Goal: Task Accomplishment & Management: Complete application form

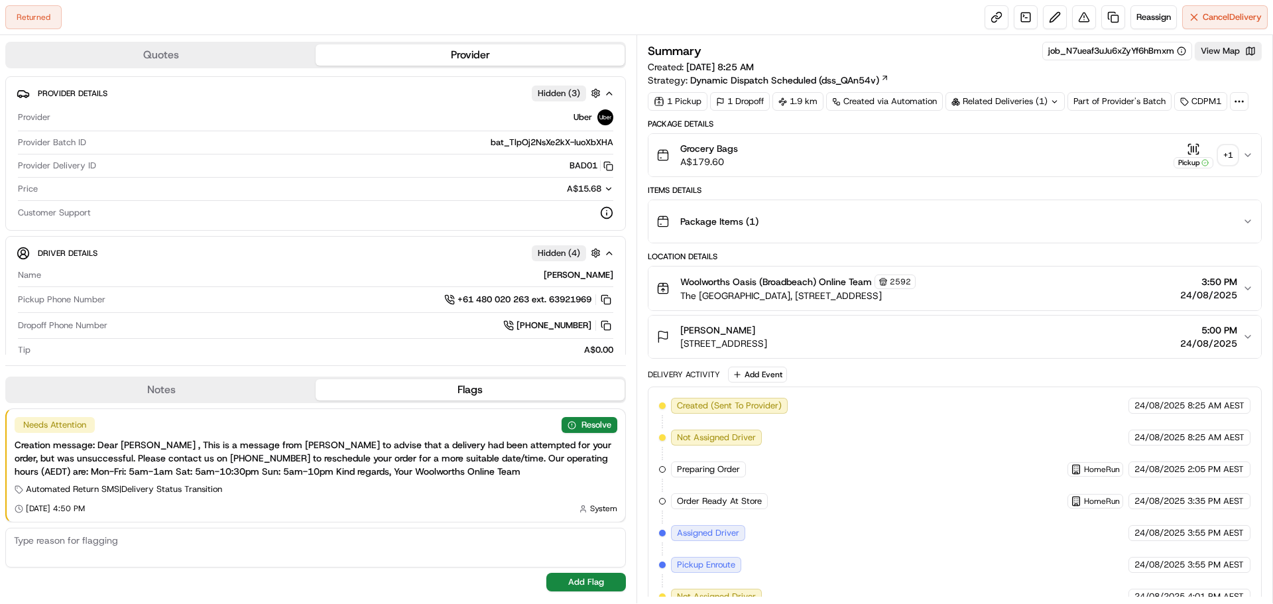
click at [1225, 154] on div "+ 1" at bounding box center [1228, 155] width 19 height 19
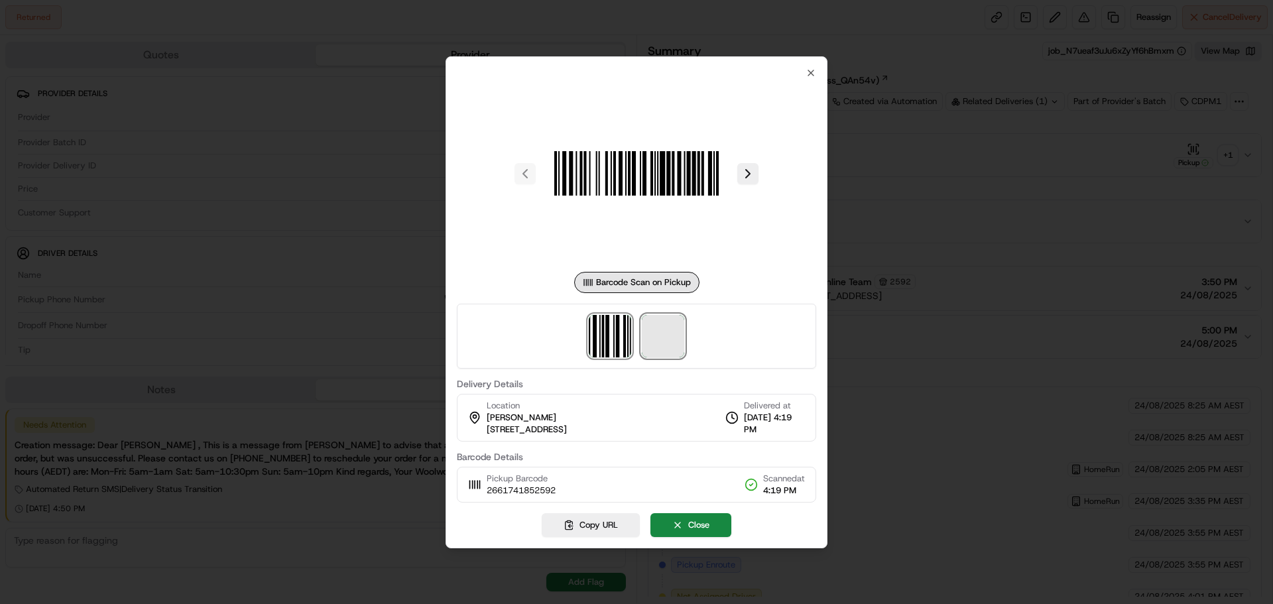
click at [670, 332] on span at bounding box center [663, 336] width 42 height 42
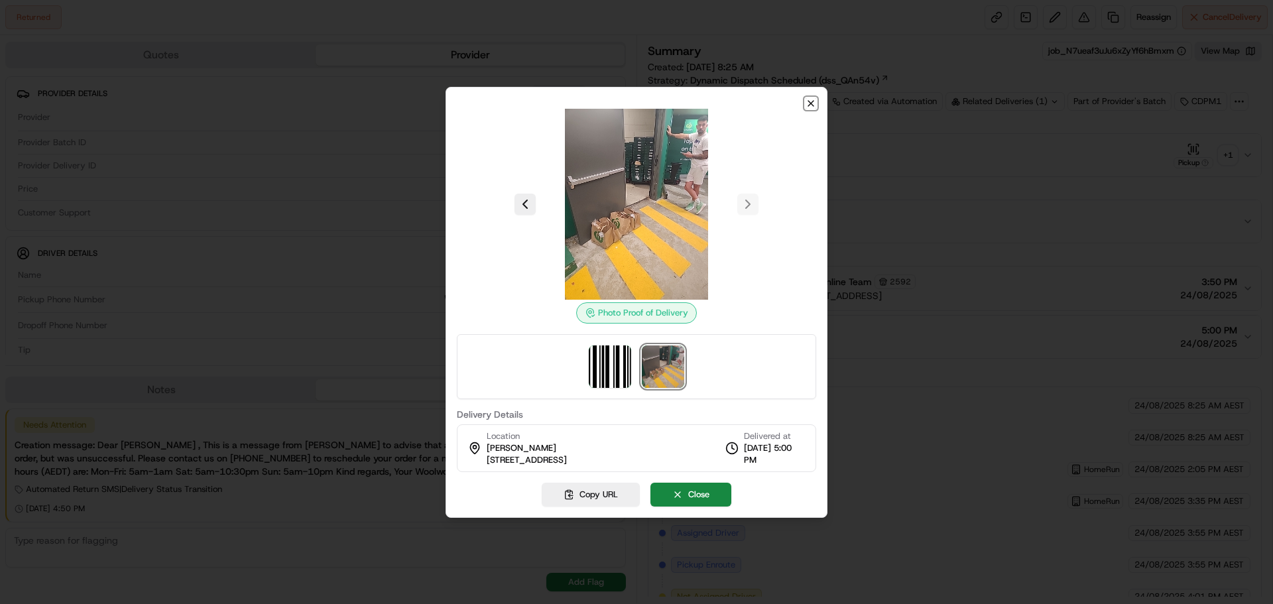
click at [810, 99] on icon "button" at bounding box center [811, 103] width 11 height 11
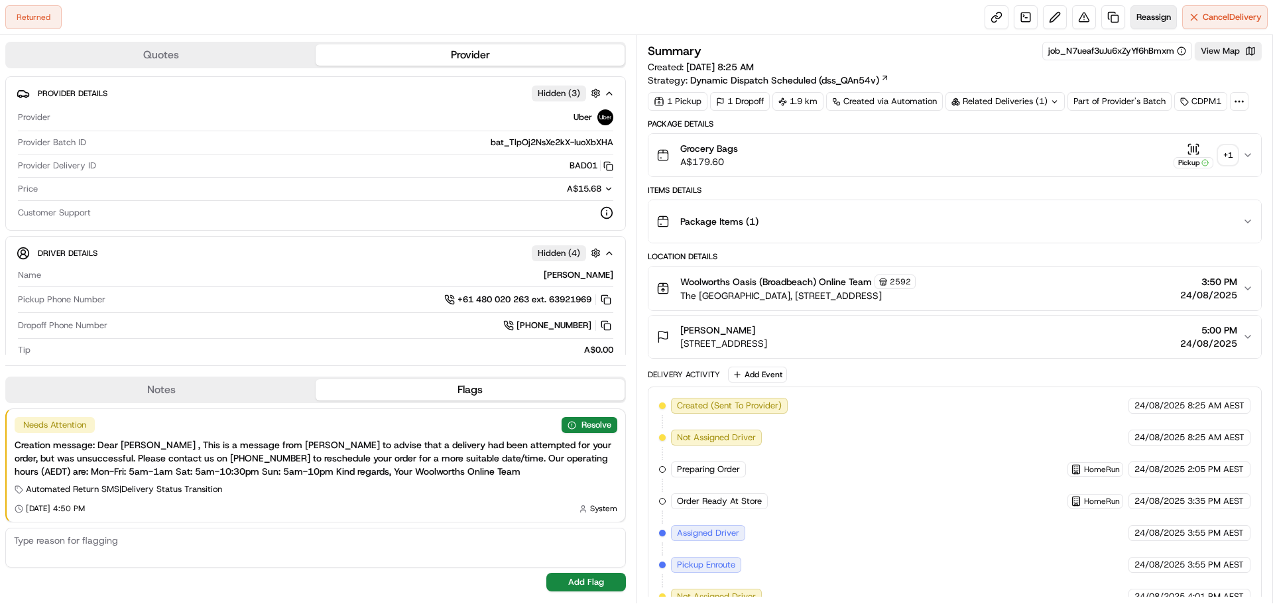
click at [1140, 18] on span "Reassign" at bounding box center [1154, 17] width 34 height 12
click at [1111, 16] on link at bounding box center [1113, 17] width 24 height 24
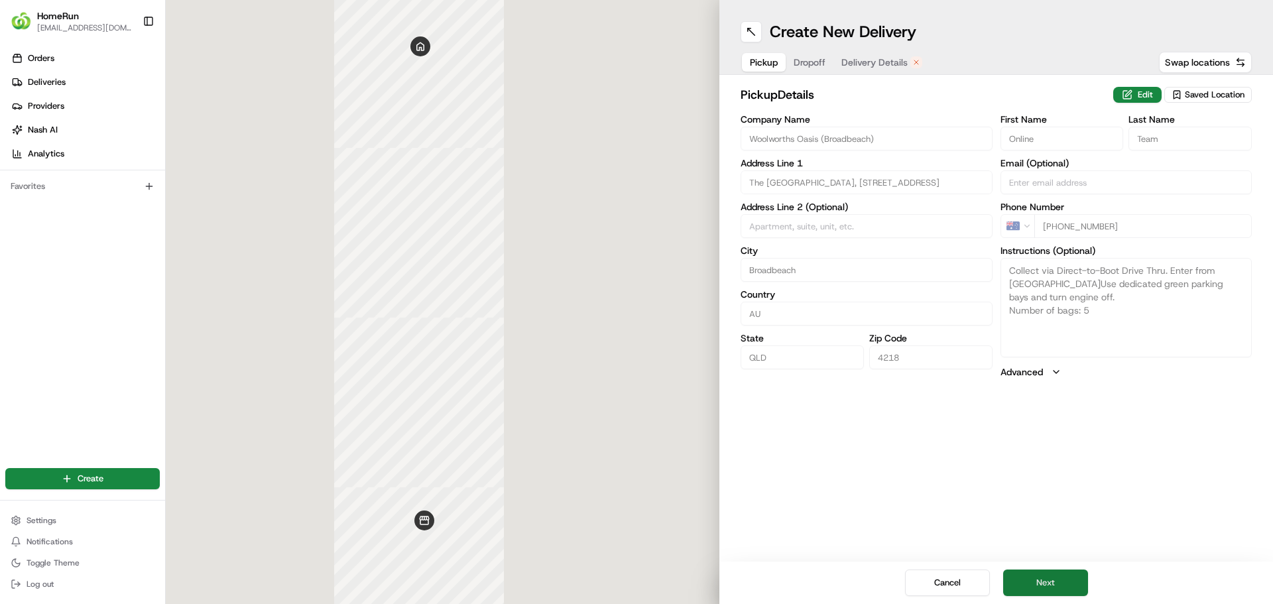
click at [1042, 586] on button "Next" at bounding box center [1045, 583] width 85 height 27
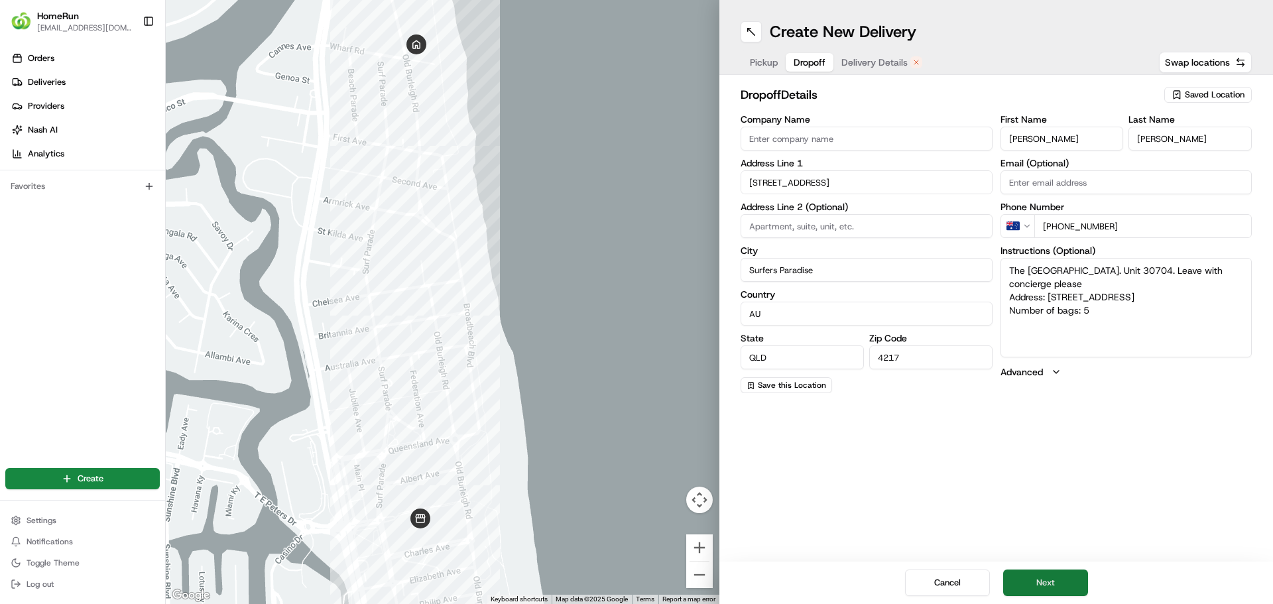
click at [1049, 579] on button "Next" at bounding box center [1045, 583] width 85 height 27
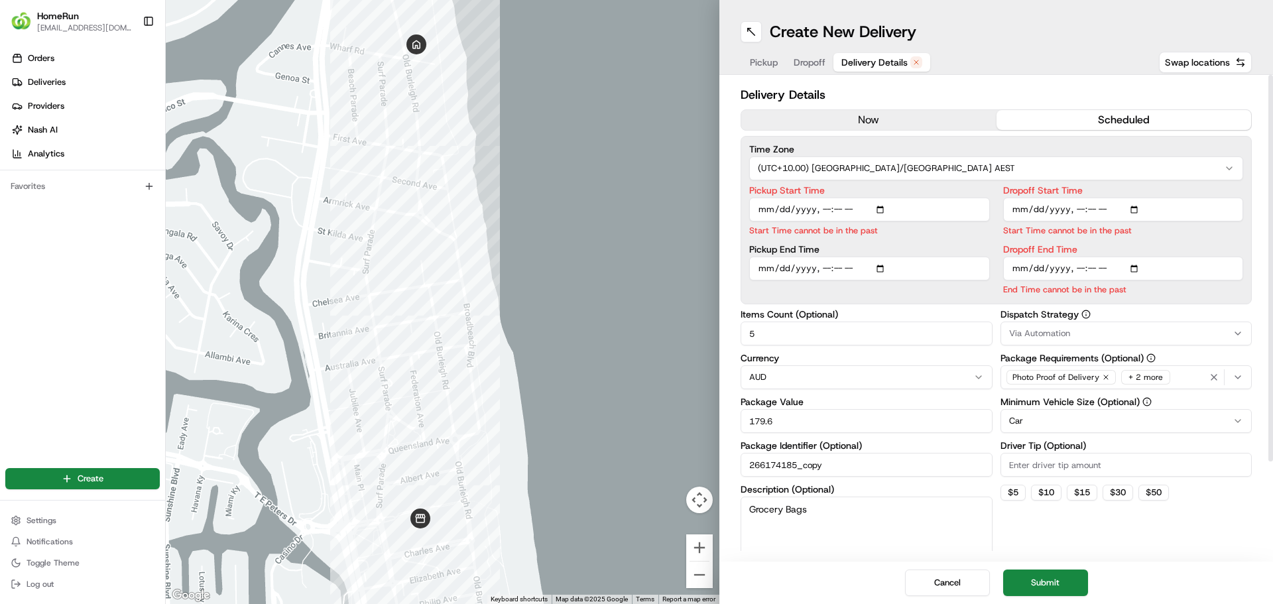
click at [822, 208] on input "Pickup Start Time" at bounding box center [869, 210] width 241 height 24
type input "[DATE]T17:15"
type input "[DATE]T17:20"
type input "[DATE]T18:00"
click at [807, 64] on span "Dropoff" at bounding box center [810, 62] width 32 height 13
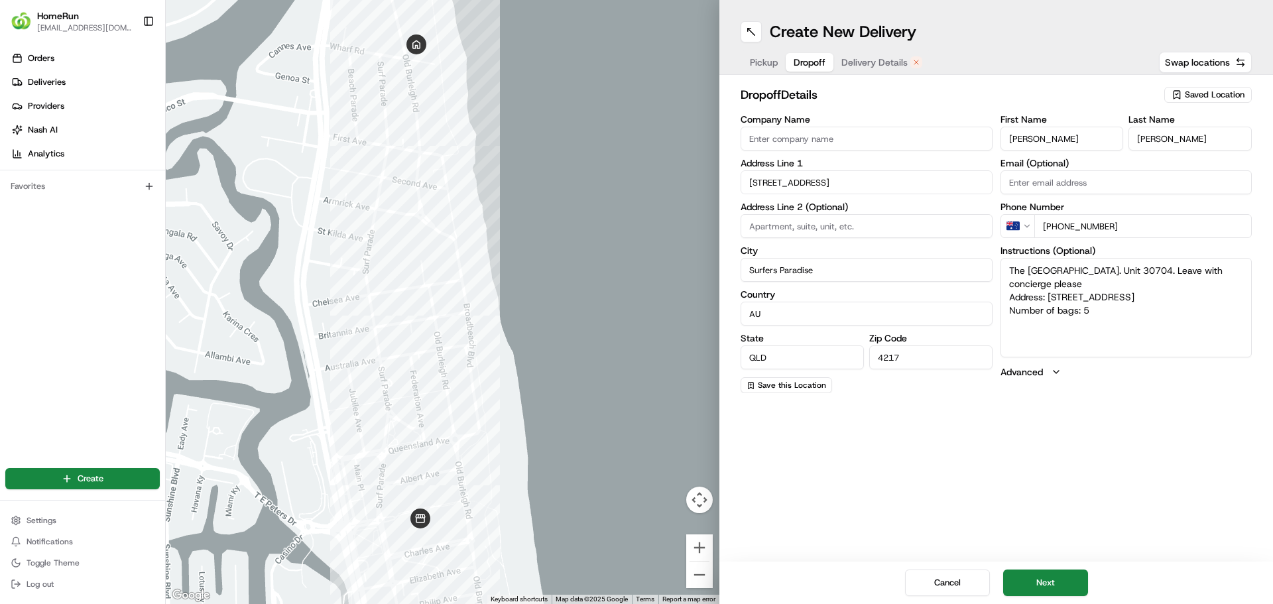
click at [1007, 269] on textarea "The [GEOGRAPHIC_DATA]. Unit 30704. Leave with concierge please Address: [STREET…" at bounding box center [1127, 307] width 252 height 99
type textarea "FOLLOW DELIVERY INSTRUCTIONS // The Jewel SOUTH tower. Unit 30704. Leave with c…"
click at [1042, 585] on button "Next" at bounding box center [1045, 583] width 85 height 27
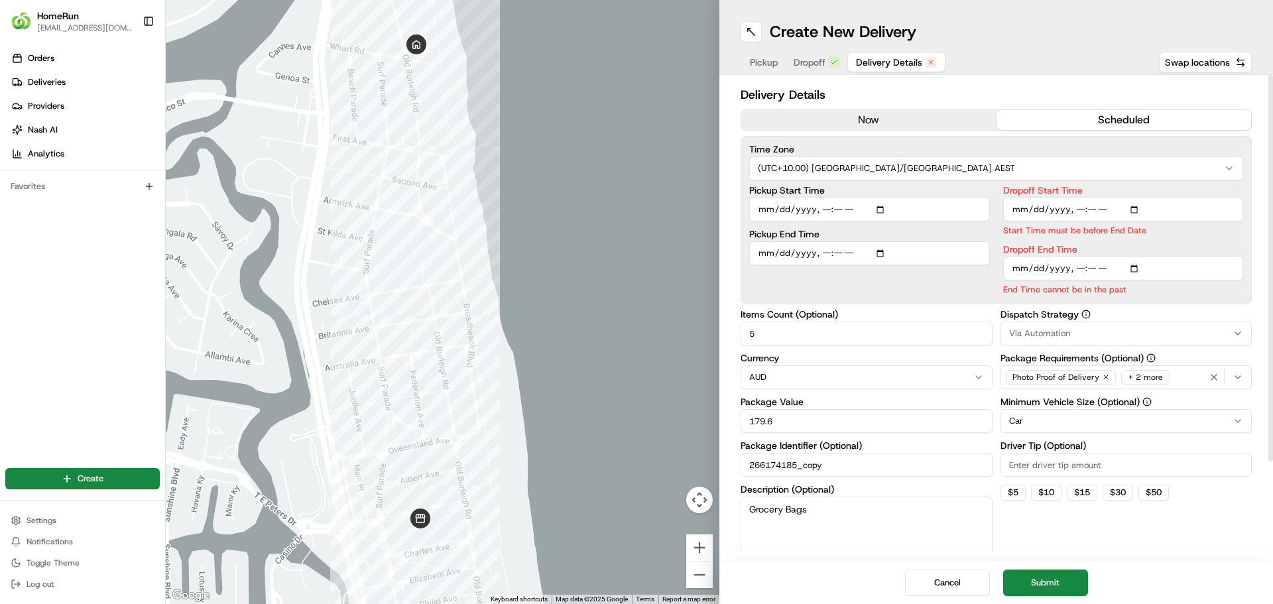
drag, startPoint x: 1040, startPoint y: 590, endPoint x: 1044, endPoint y: 601, distance: 12.2
click at [1042, 590] on button "Submit" at bounding box center [1045, 583] width 85 height 27
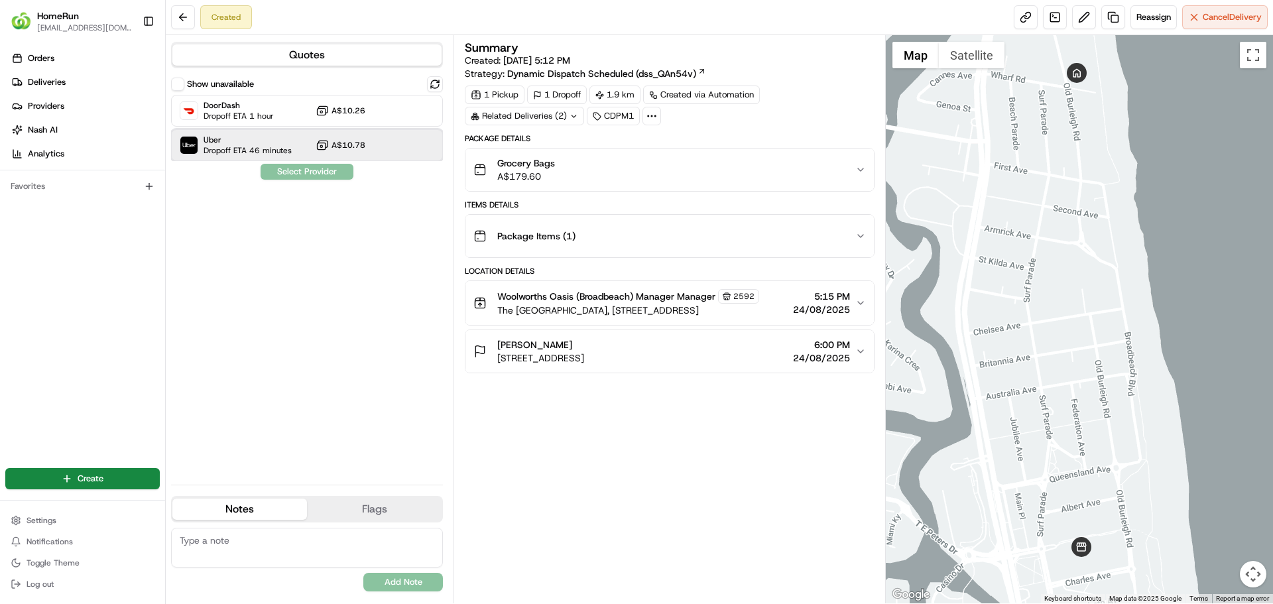
click at [235, 135] on span "Uber" at bounding box center [248, 140] width 88 height 11
click at [302, 174] on button "Assign Provider" at bounding box center [307, 172] width 94 height 16
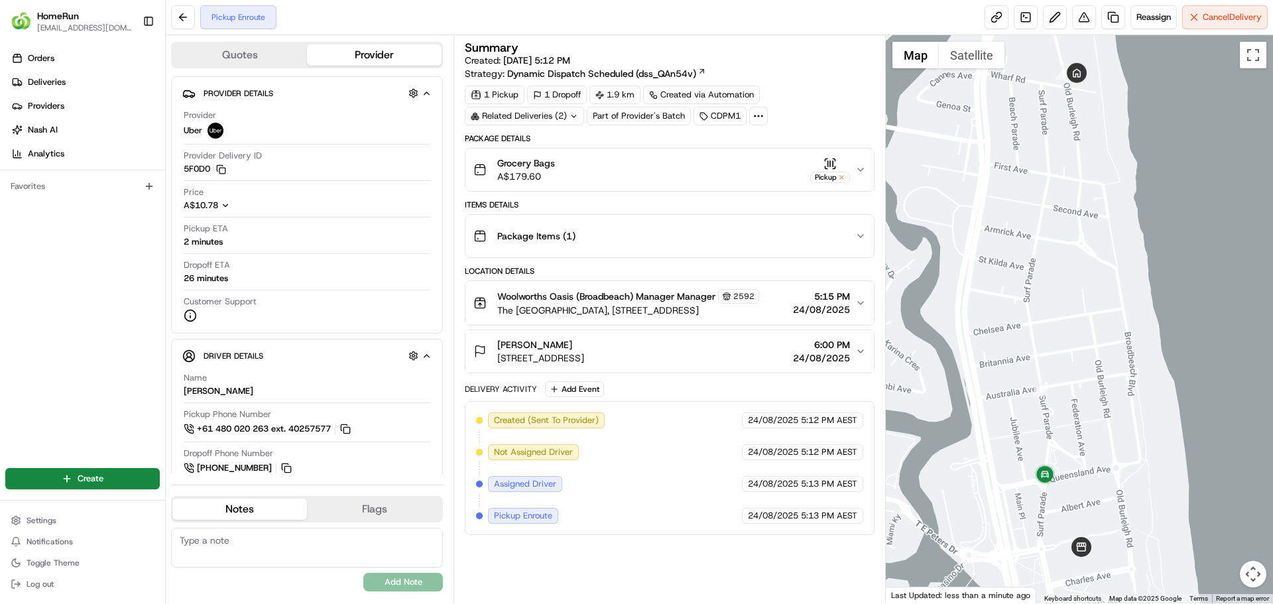
click at [861, 347] on icon "button" at bounding box center [860, 351] width 11 height 11
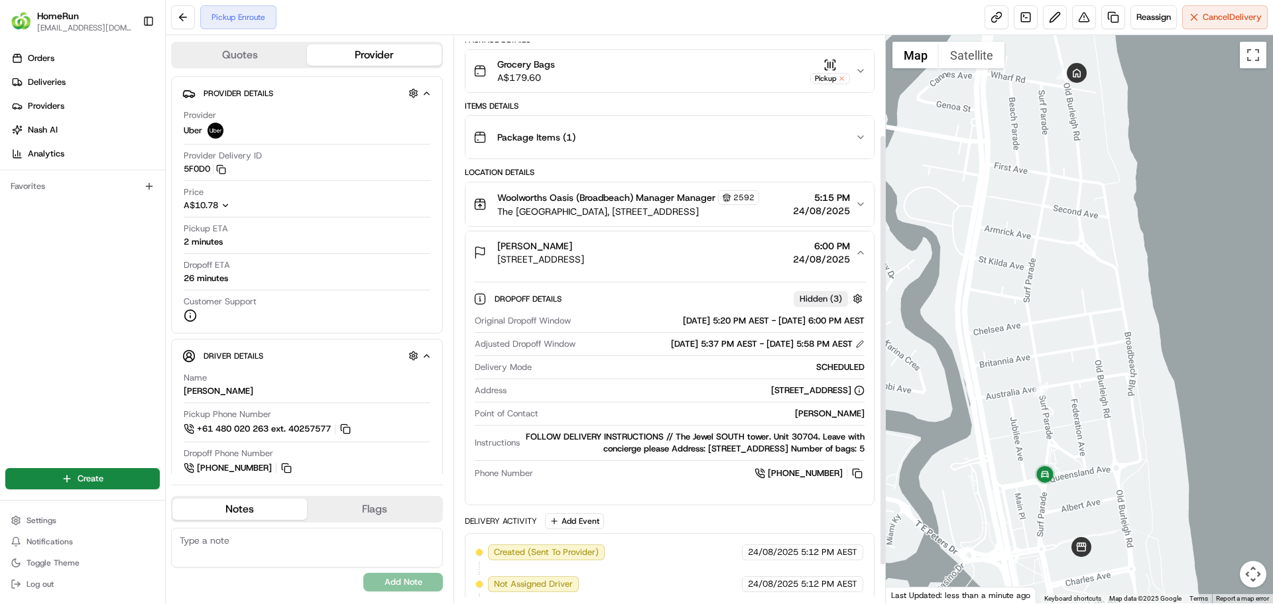
scroll to position [133, 0]
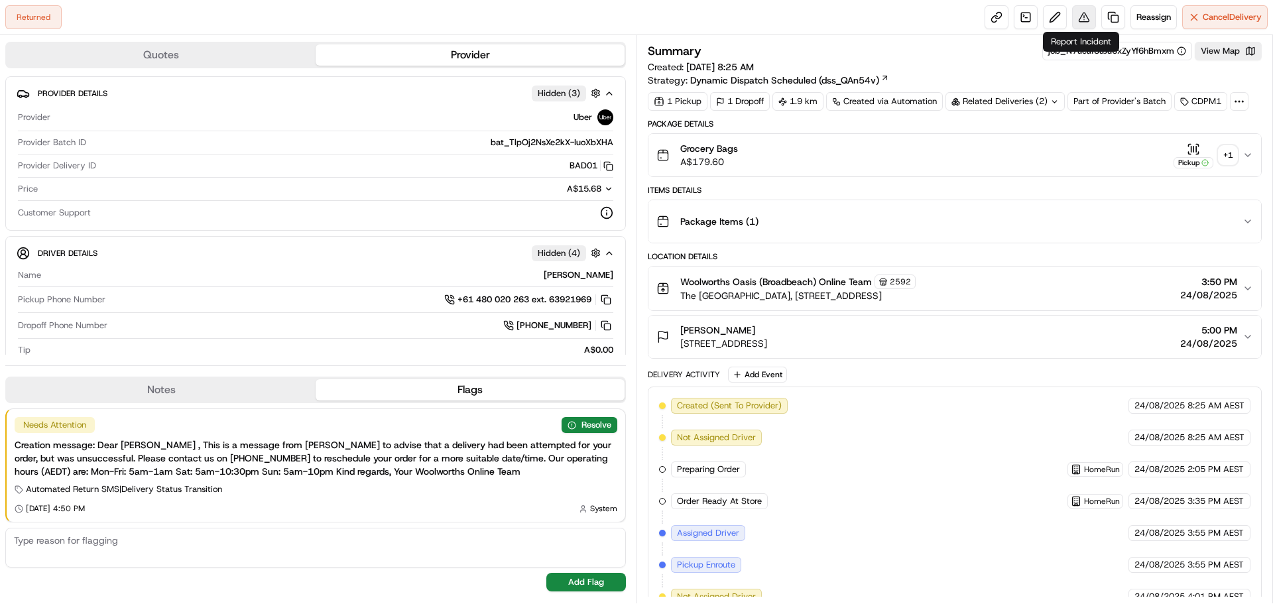
click at [1081, 13] on button at bounding box center [1084, 17] width 24 height 24
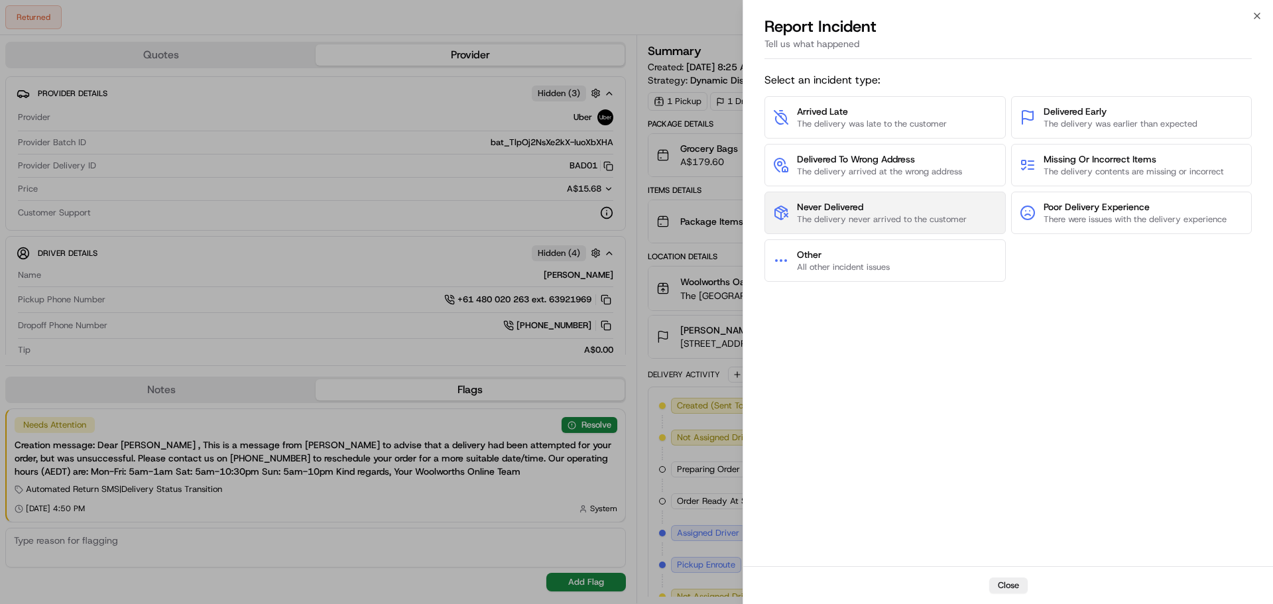
click at [931, 209] on span "Never Delivered" at bounding box center [882, 206] width 170 height 13
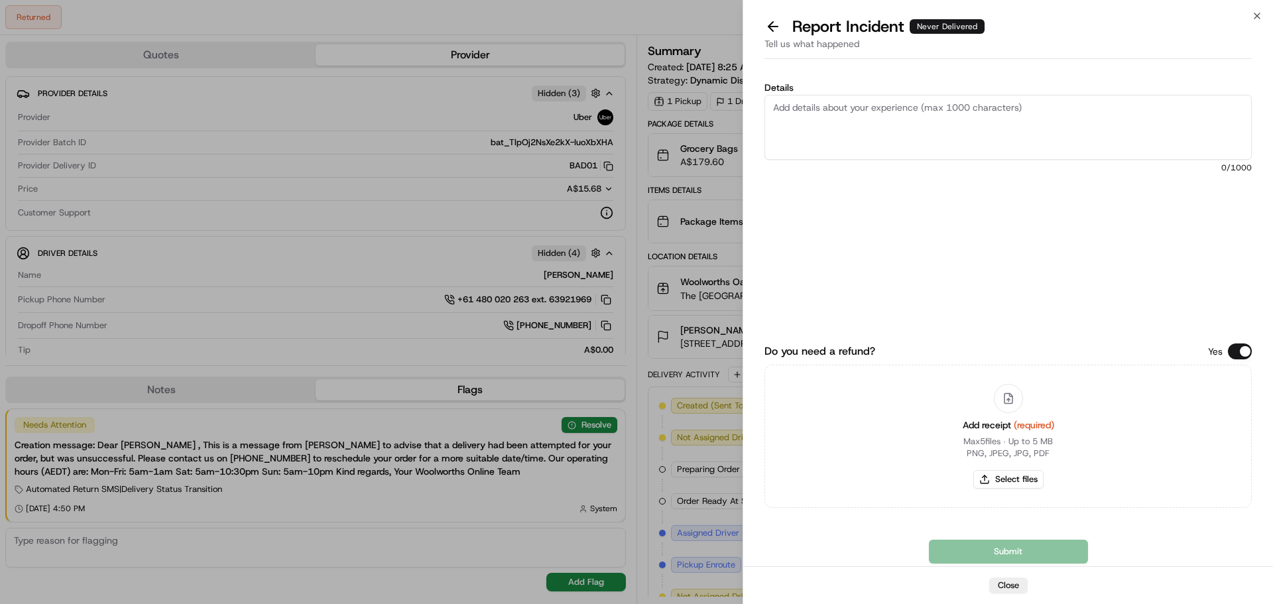
click at [784, 113] on textarea "Details" at bounding box center [1008, 127] width 487 height 65
type textarea "Driver did not follow delivery instructions and returned the order back to the …"
click at [1229, 351] on button "Do you need a refund?" at bounding box center [1240, 352] width 24 height 16
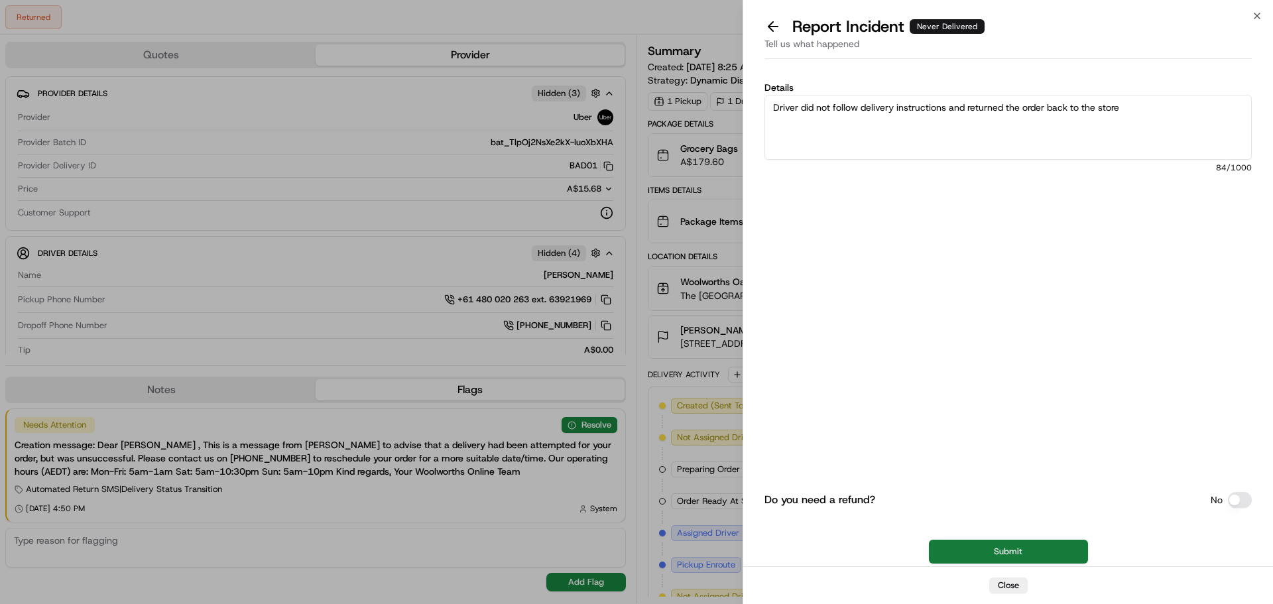
click at [994, 554] on button "Submit" at bounding box center [1008, 552] width 159 height 24
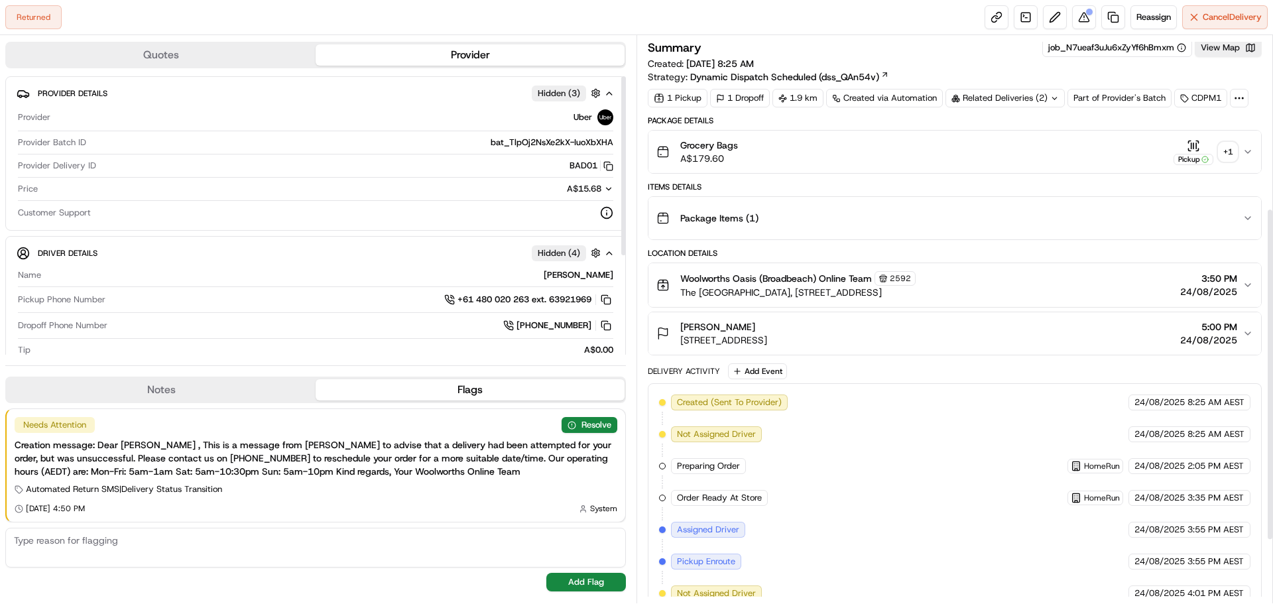
scroll to position [401, 0]
